Goal: Task Accomplishment & Management: Use online tool/utility

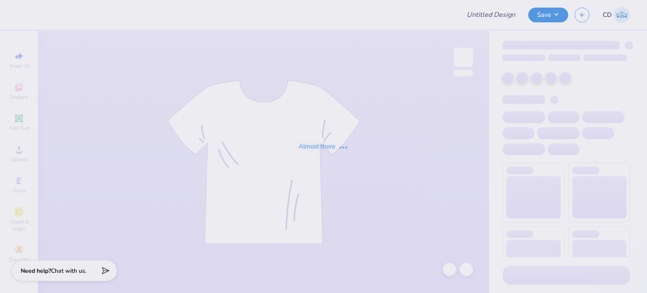
type input "FPS238646"
type input "FPS238720"
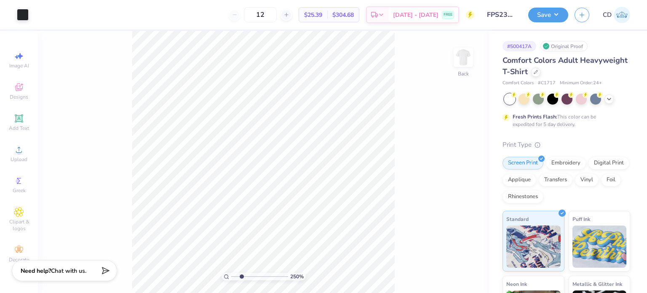
drag, startPoint x: 236, startPoint y: 276, endPoint x: 242, endPoint y: 278, distance: 5.7
type input "2.5"
click at [242, 278] on input "range" at bounding box center [259, 277] width 57 height 8
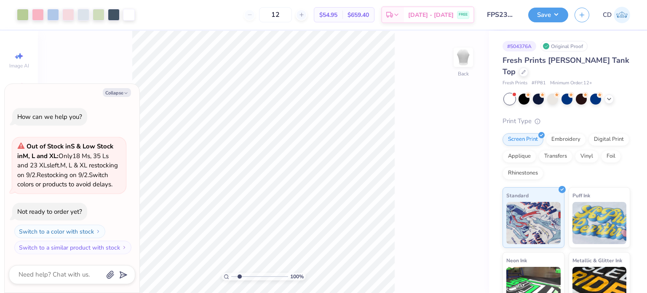
type input "2.32"
click at [241, 278] on input "range" at bounding box center [259, 277] width 57 height 8
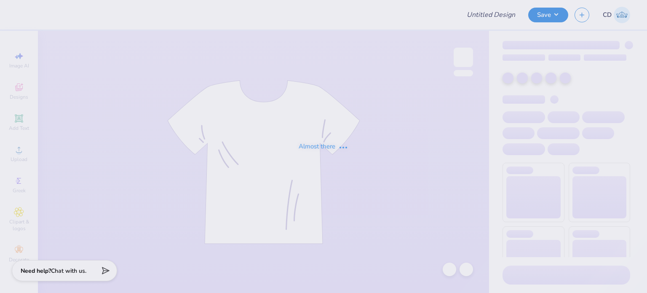
type input "FPS238799"
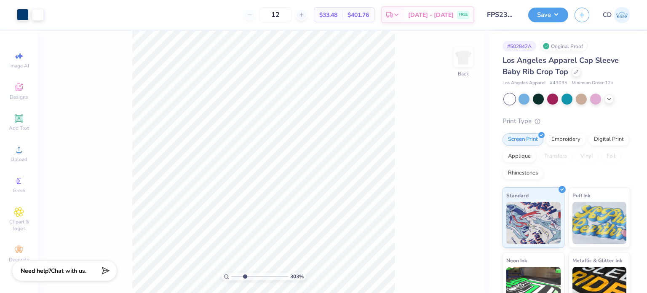
drag, startPoint x: 240, startPoint y: 277, endPoint x: 244, endPoint y: 281, distance: 6.3
type input "3.03"
click at [244, 280] on input "range" at bounding box center [259, 277] width 57 height 8
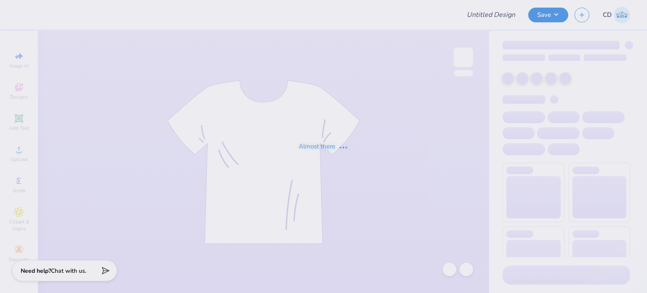
type input "FPS238798"
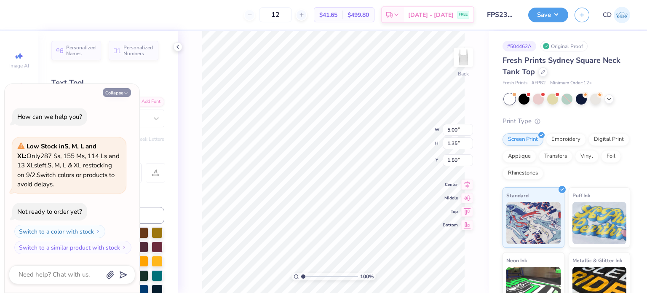
click at [114, 92] on button "Collapse" at bounding box center [117, 92] width 28 height 9
type textarea "x"
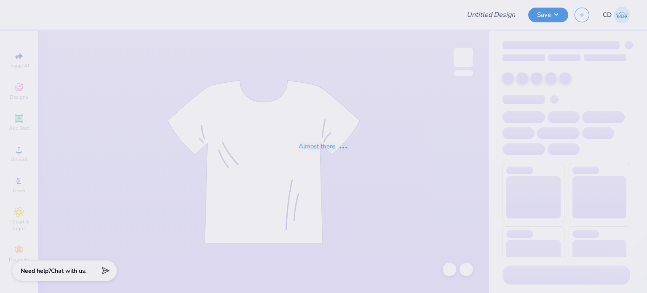
type input "FPS238796"
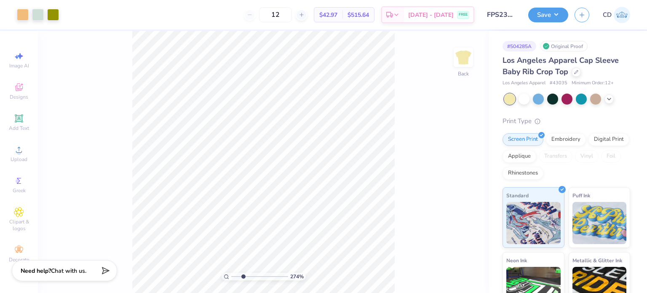
drag, startPoint x: 237, startPoint y: 278, endPoint x: 243, endPoint y: 282, distance: 6.7
type input "2.74"
click at [243, 280] on input "range" at bounding box center [259, 277] width 57 height 8
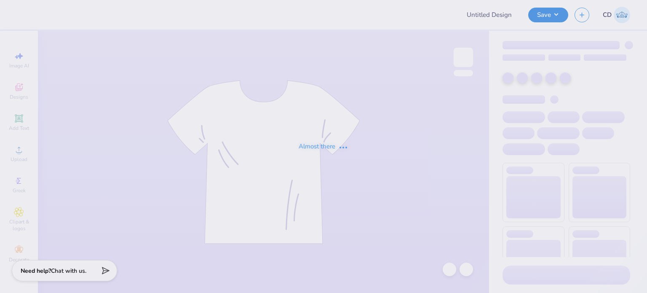
type input "FPS238794"
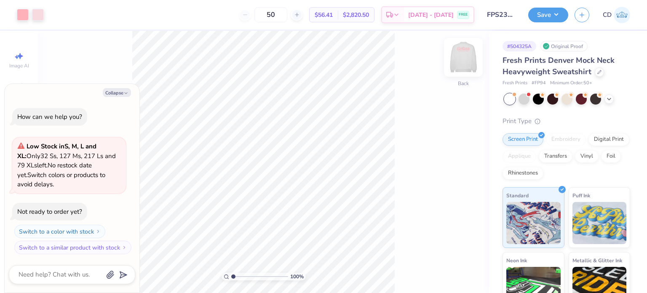
click at [465, 64] on img at bounding box center [464, 57] width 34 height 34
type textarea "x"
drag, startPoint x: 233, startPoint y: 277, endPoint x: 239, endPoint y: 281, distance: 7.2
type input "2.02"
click at [239, 280] on input "range" at bounding box center [259, 277] width 57 height 8
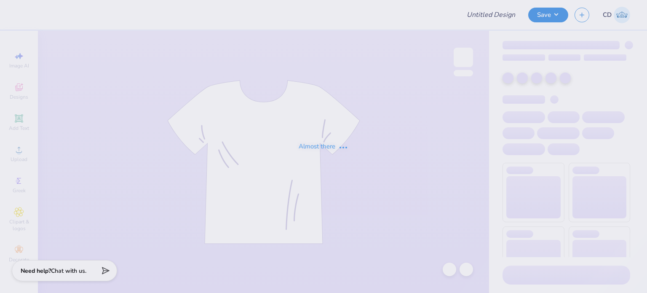
type input "FPS238488"
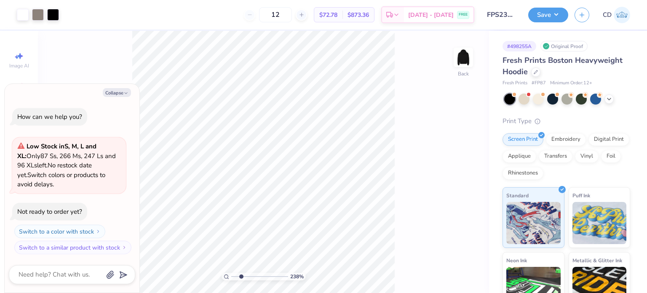
drag, startPoint x: 234, startPoint y: 277, endPoint x: 241, endPoint y: 280, distance: 7.4
click at [241, 280] on input "range" at bounding box center [259, 277] width 57 height 8
drag, startPoint x: 241, startPoint y: 276, endPoint x: 263, endPoint y: 287, distance: 24.9
type input "6.37"
click at [263, 280] on input "range" at bounding box center [259, 277] width 57 height 8
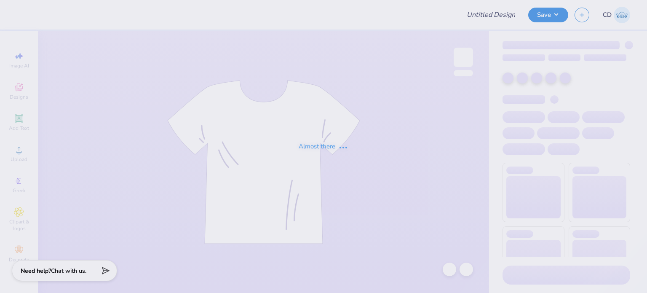
type input "FPS238486"
type input "FPS238484"
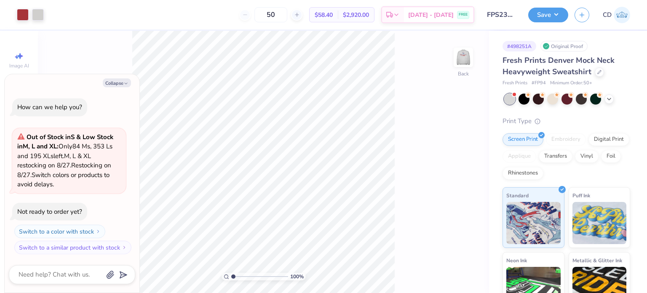
click at [460, 59] on img at bounding box center [463, 57] width 17 height 17
type textarea "x"
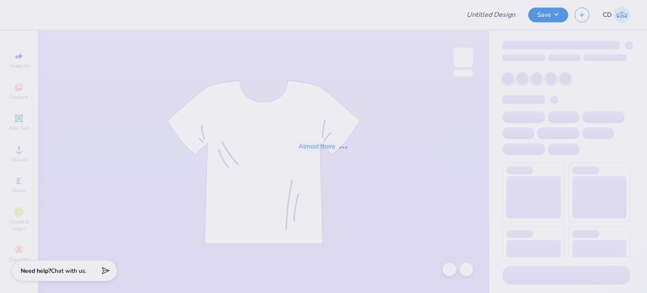
type input "FPS238785"
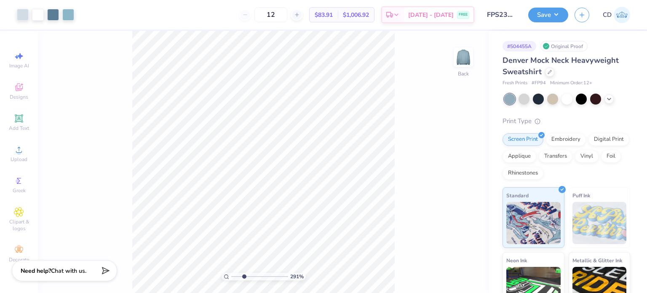
drag, startPoint x: 232, startPoint y: 276, endPoint x: 244, endPoint y: 283, distance: 14.0
type input "2.91"
click at [244, 280] on input "range" at bounding box center [259, 277] width 57 height 8
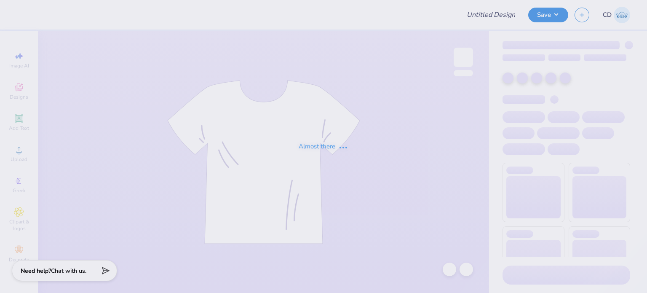
type input "FPS238480"
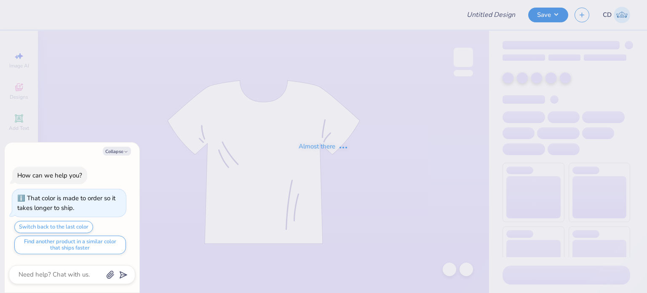
type input "FPS238479"
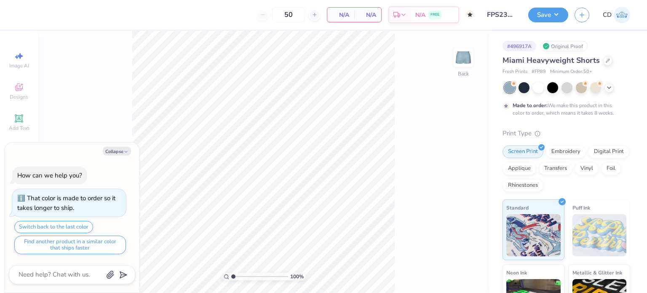
type textarea "x"
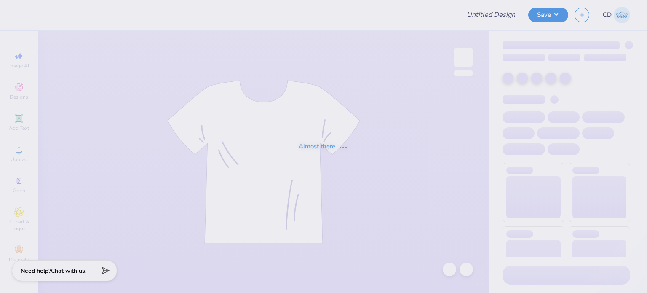
type input "FPS238477"
type input "FPS238473"
type input "FPS238571"
